Goal: Task Accomplishment & Management: Manage account settings

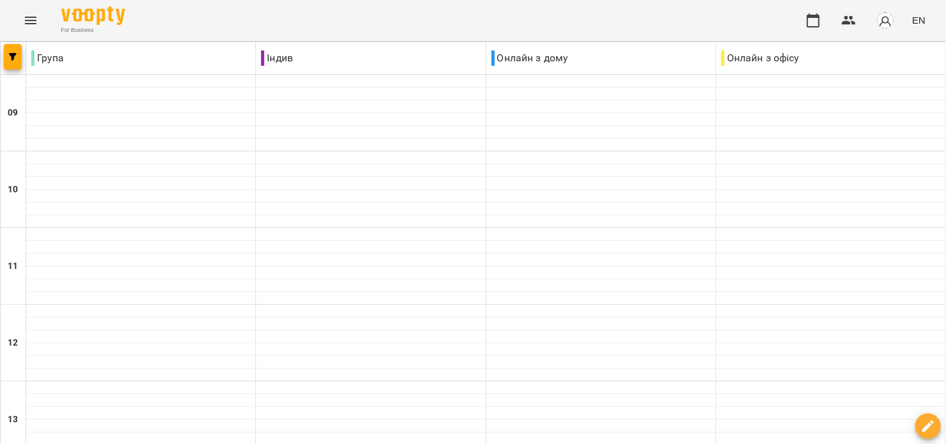
scroll to position [511, 0]
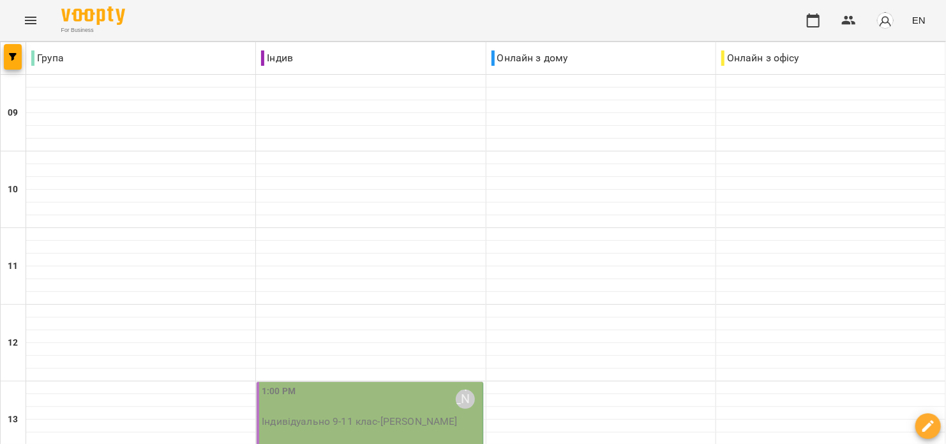
scroll to position [340, 0]
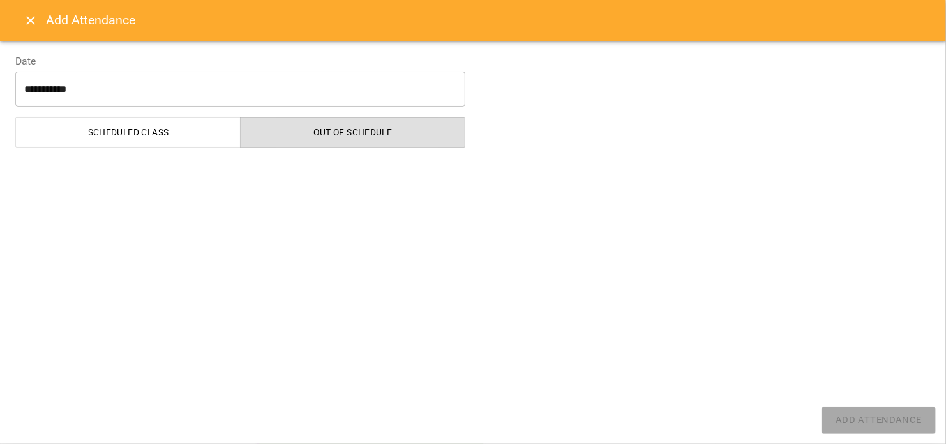
select select "**********"
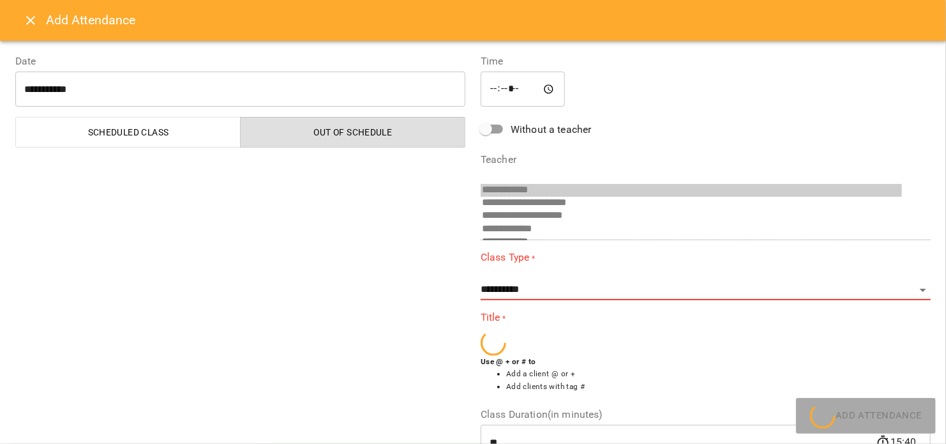
scroll to position [21, 0]
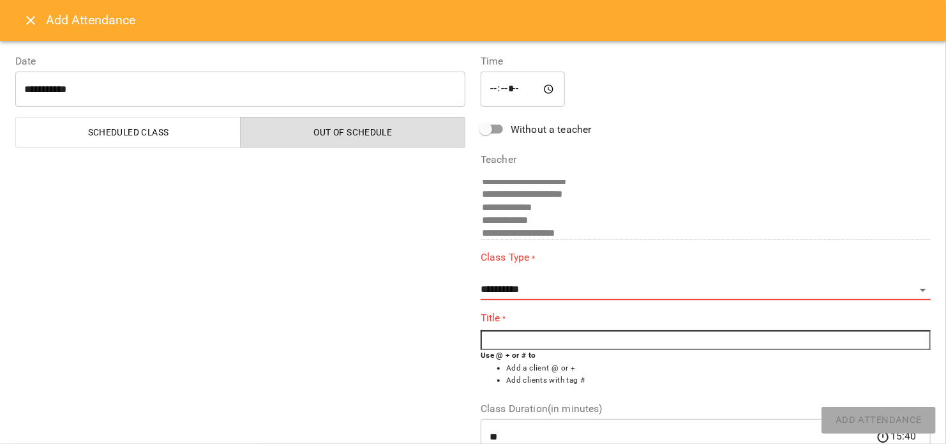
click at [526, 338] on input "text" at bounding box center [706, 340] width 450 height 20
type input "*"
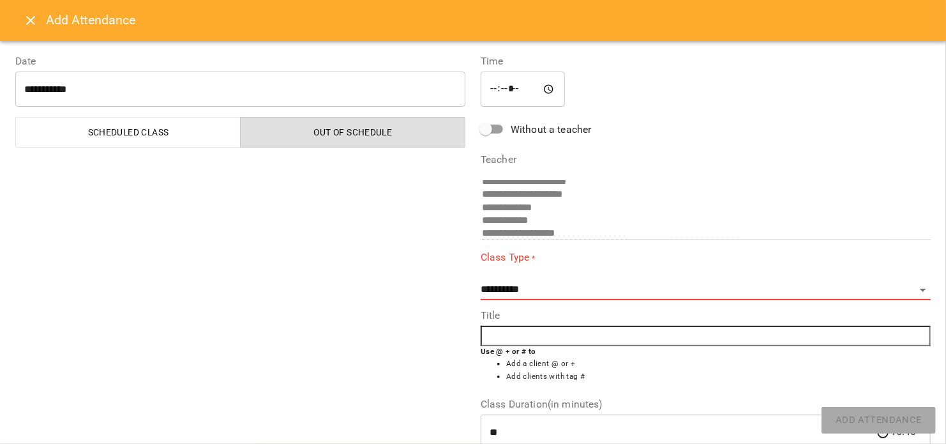
type input "*"
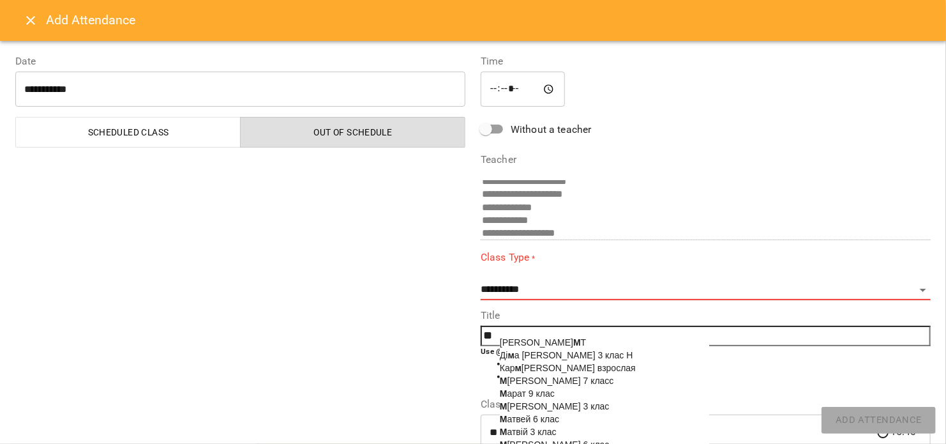
type input "*"
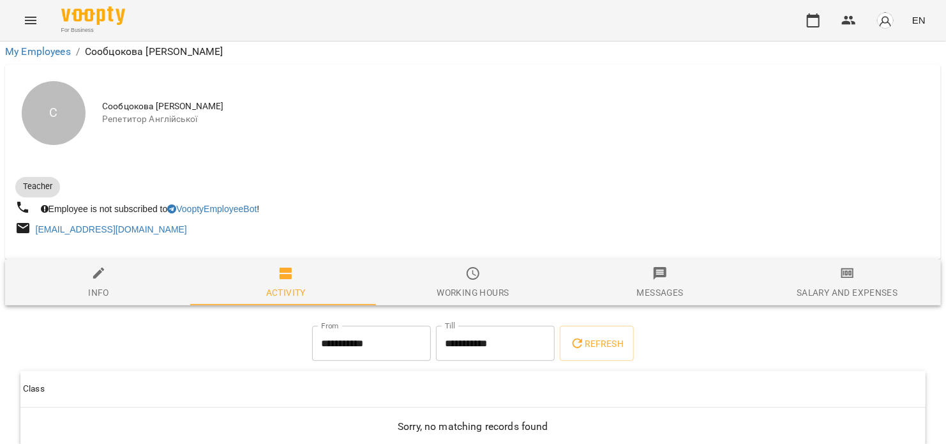
scroll to position [66, 0]
click at [811, 24] on icon "button" at bounding box center [813, 20] width 15 height 15
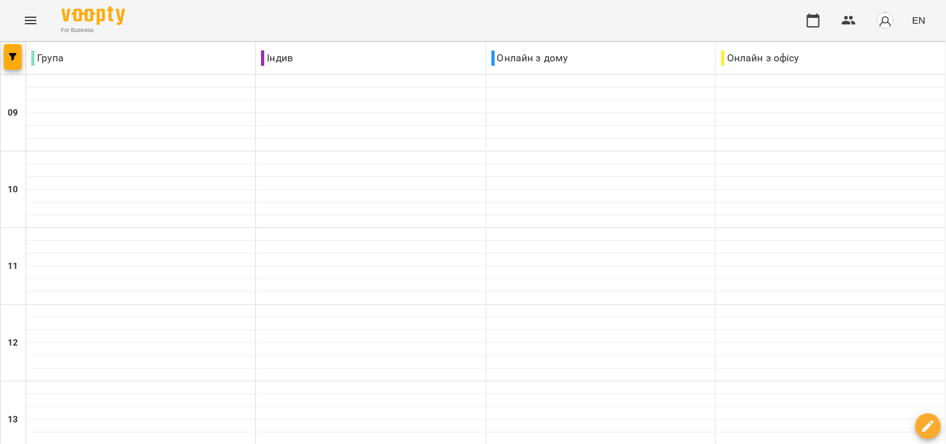
scroll to position [340, 0]
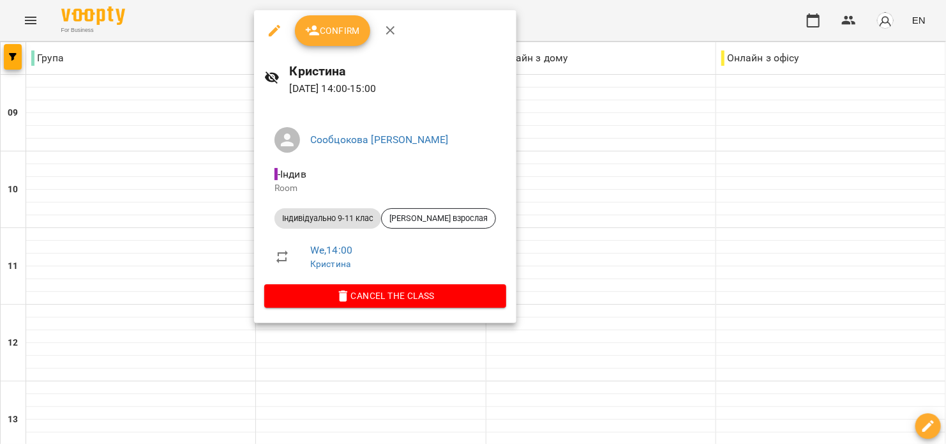
click at [338, 19] on button "Confirm" at bounding box center [332, 30] width 75 height 31
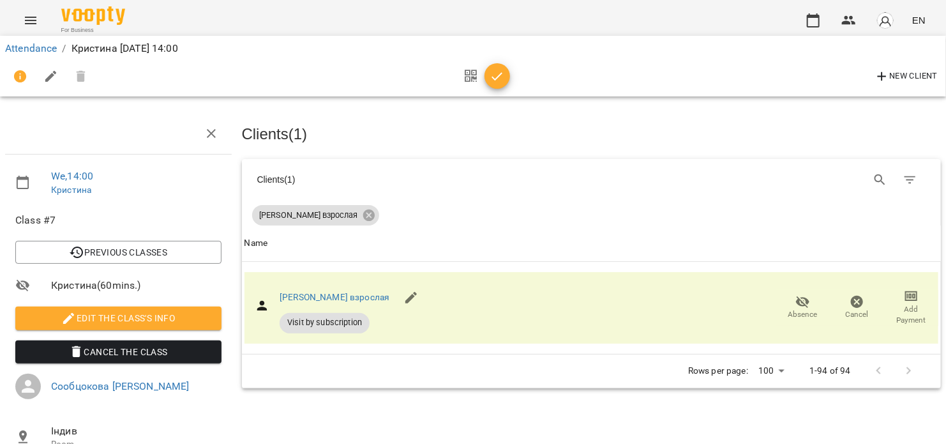
click at [500, 89] on div at bounding box center [483, 76] width 53 height 31
click at [499, 86] on button "button" at bounding box center [498, 76] width 26 height 26
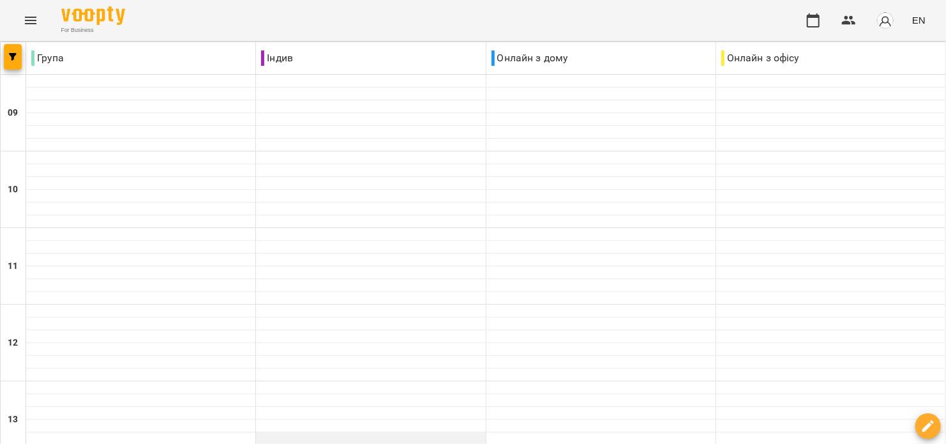
scroll to position [511, 0]
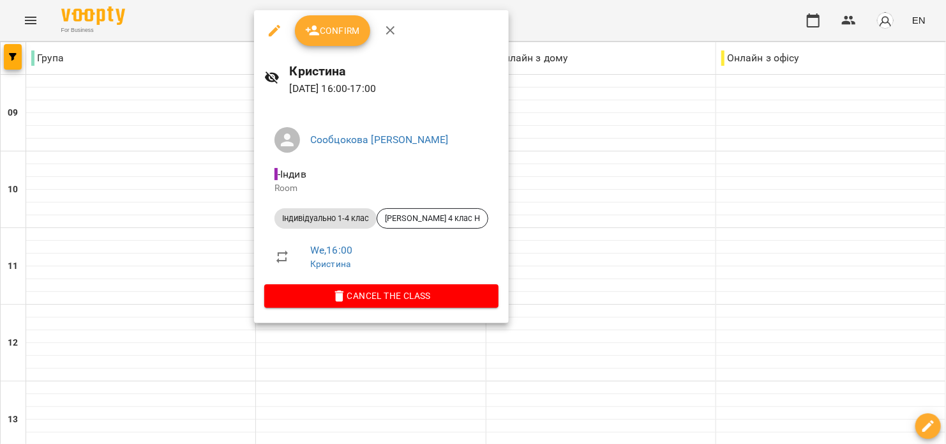
click at [316, 43] on button "Confirm" at bounding box center [332, 30] width 75 height 31
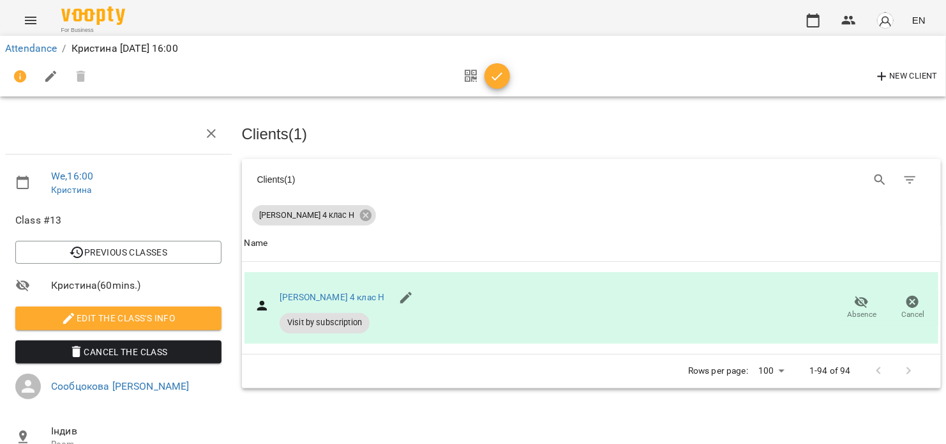
click at [495, 85] on button "button" at bounding box center [498, 76] width 26 height 26
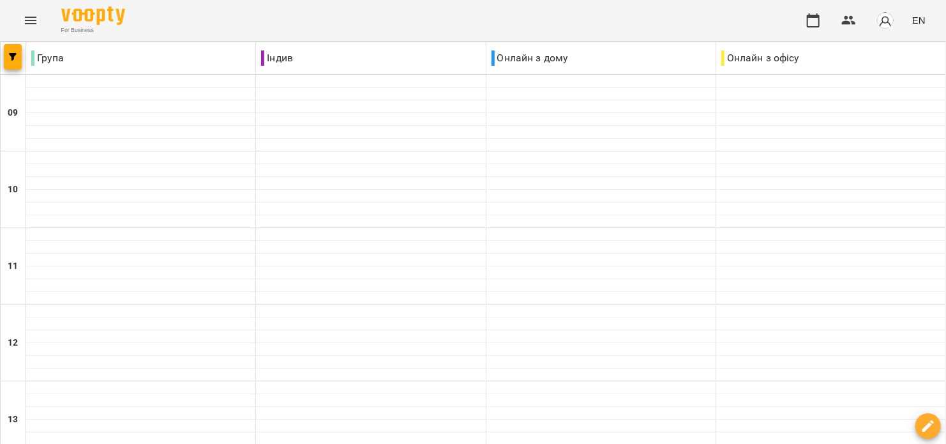
scroll to position [511, 0]
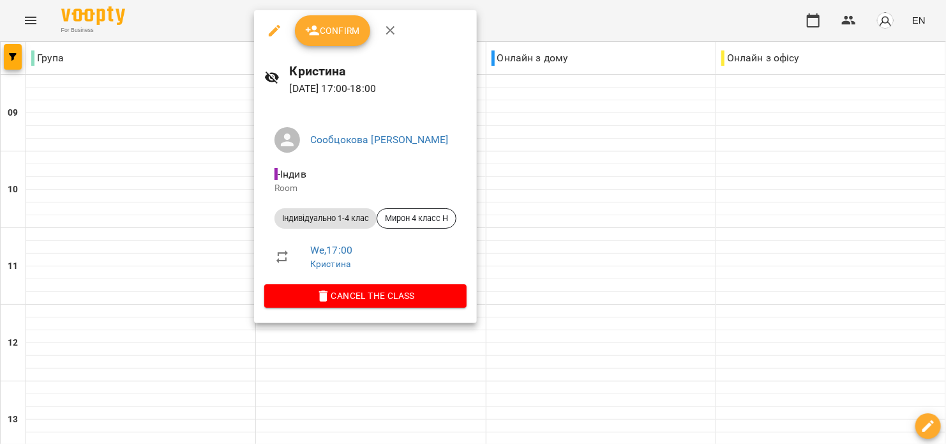
click at [316, 40] on button "Confirm" at bounding box center [332, 30] width 75 height 31
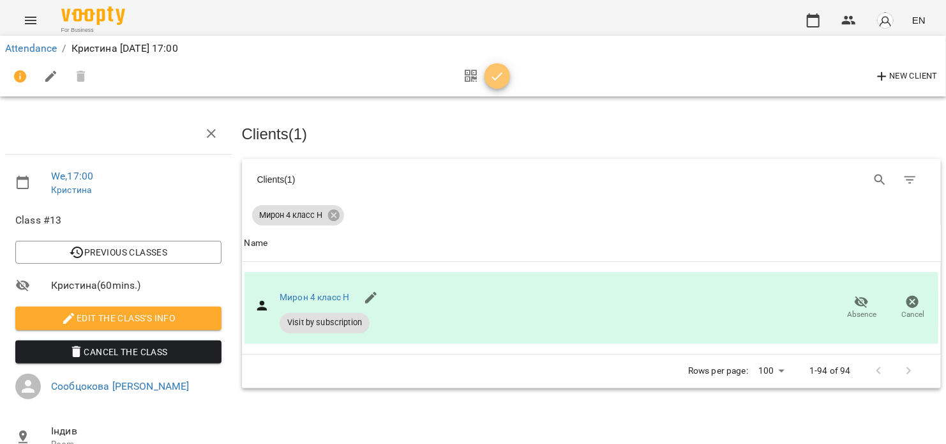
click at [489, 84] on button "button" at bounding box center [498, 76] width 26 height 26
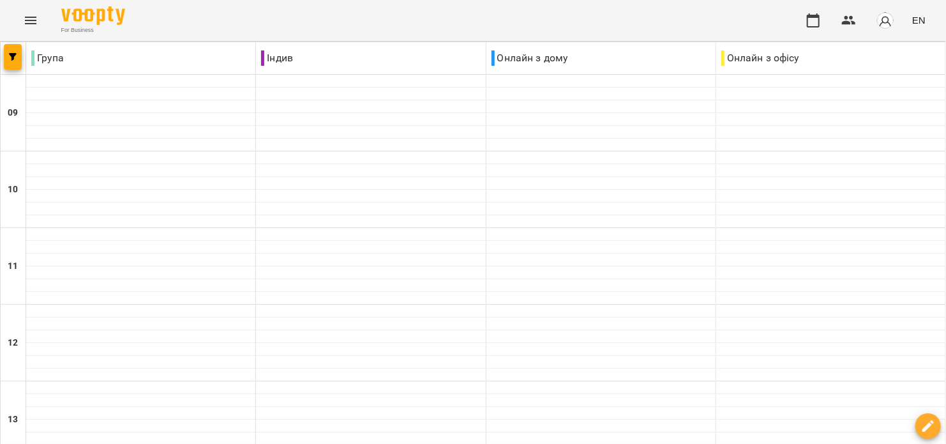
scroll to position [681, 0]
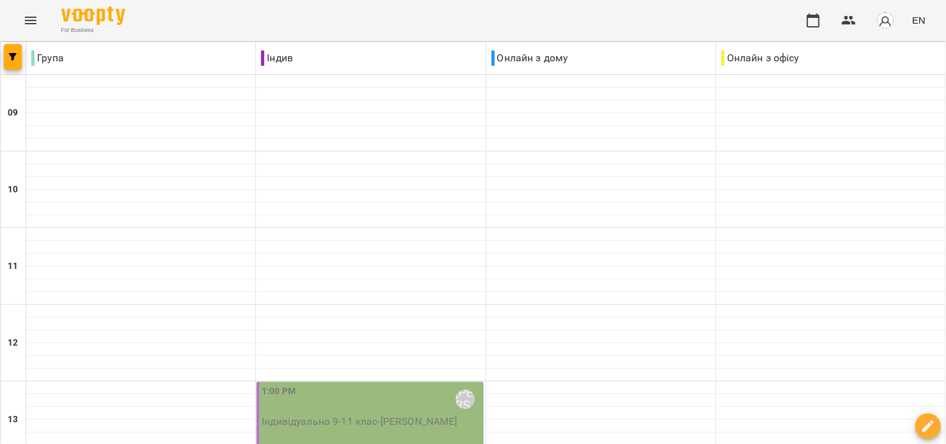
scroll to position [170, 0]
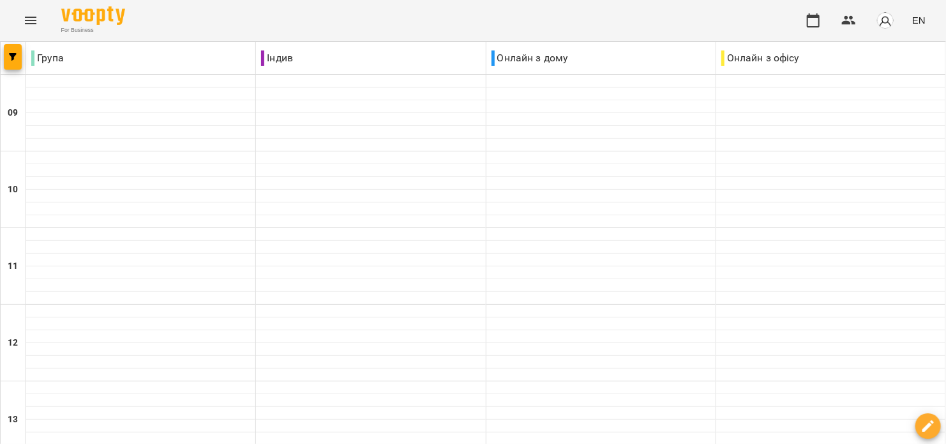
scroll to position [511, 0]
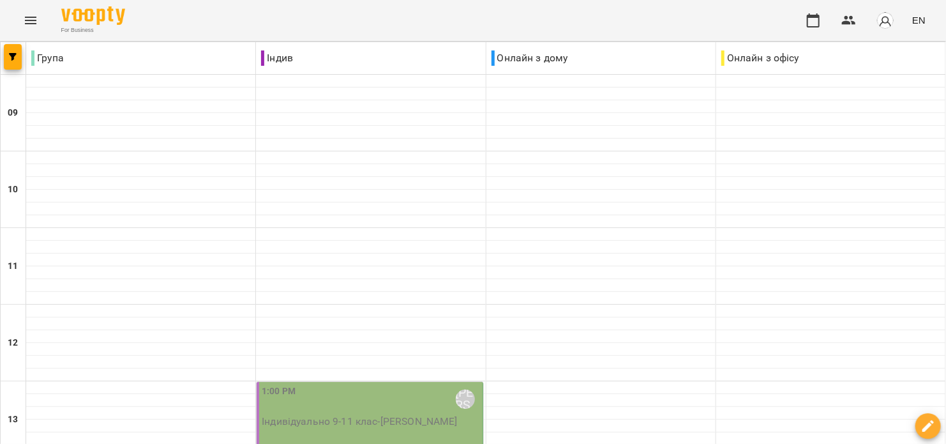
scroll to position [170, 0]
